Goal: Information Seeking & Learning: Learn about a topic

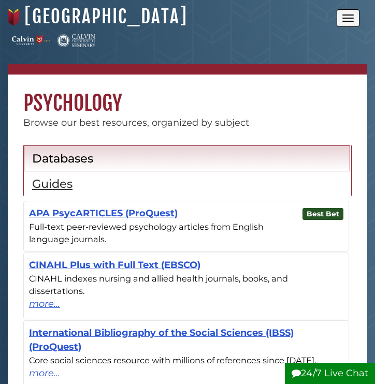
click at [120, 220] on div "Full-text peer-reviewed psychology articles from English language journals." at bounding box center [186, 232] width 314 height 25
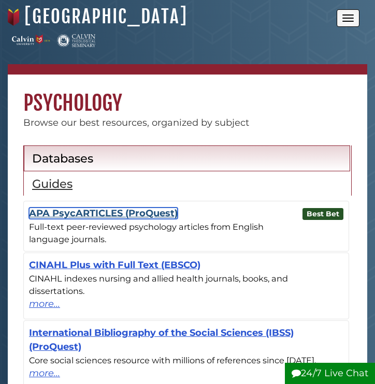
click at [120, 217] on link "APA PsycARTICLES (ProQuest)" at bounding box center [103, 213] width 149 height 11
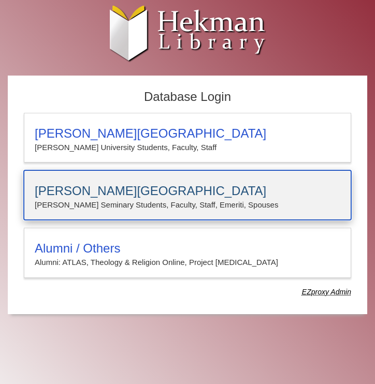
click at [100, 197] on h3 "[PERSON_NAME][GEOGRAPHIC_DATA]" at bounding box center [187, 191] width 305 height 14
